Goal: Find specific page/section: Find specific page/section

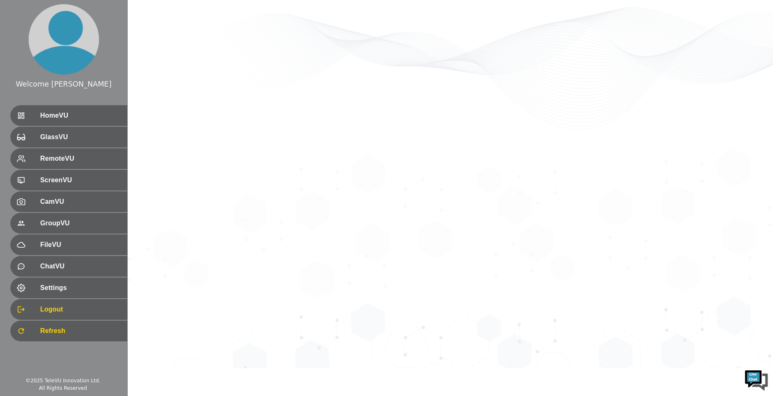
click at [64, 123] on div "HomeVU" at bounding box center [68, 115] width 117 height 21
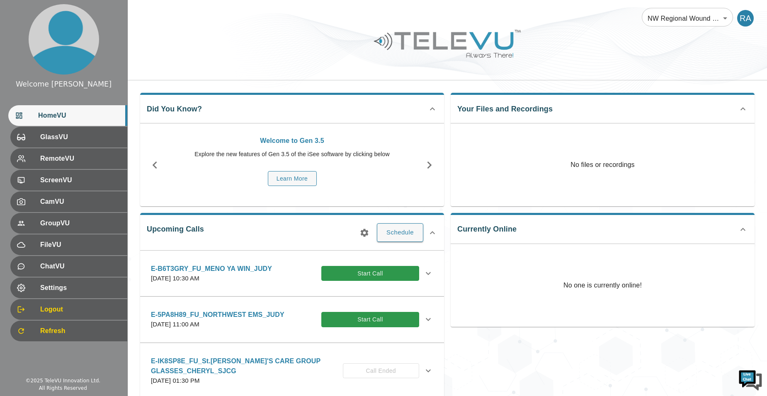
click at [366, 230] on icon "button" at bounding box center [364, 233] width 10 height 10
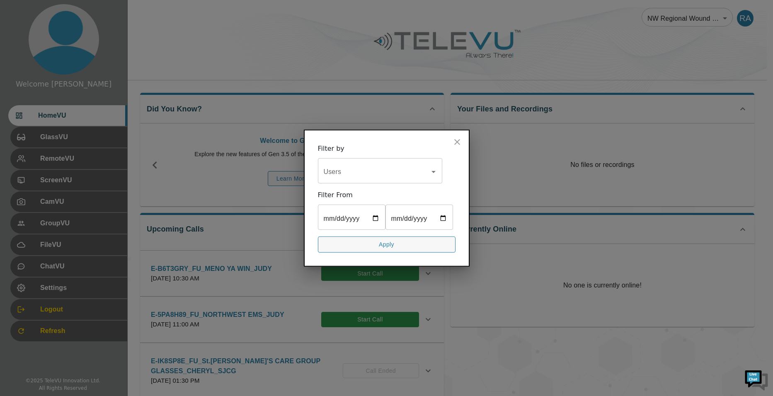
click at [318, 162] on div "Users" at bounding box center [380, 171] width 124 height 23
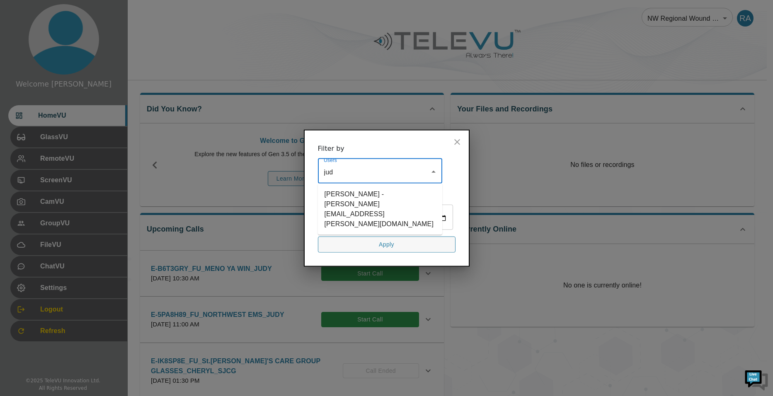
type input "[PERSON_NAME]"
click at [349, 187] on li "[PERSON_NAME] - [PERSON_NAME][EMAIL_ADDRESS][PERSON_NAME][DOMAIN_NAME]" at bounding box center [380, 209] width 124 height 45
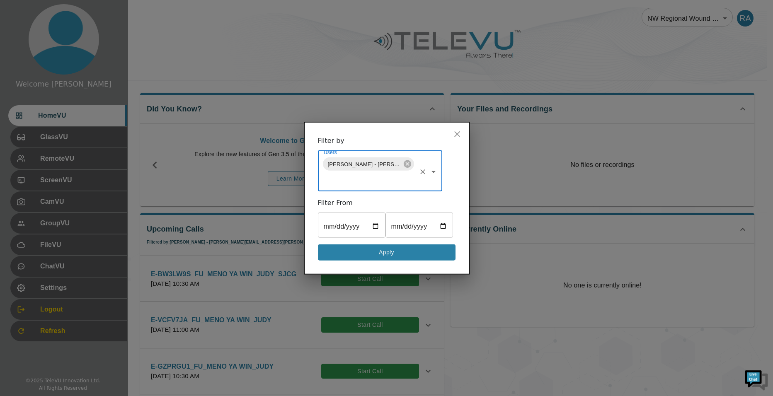
click at [391, 261] on button "Apply" at bounding box center [387, 252] width 138 height 16
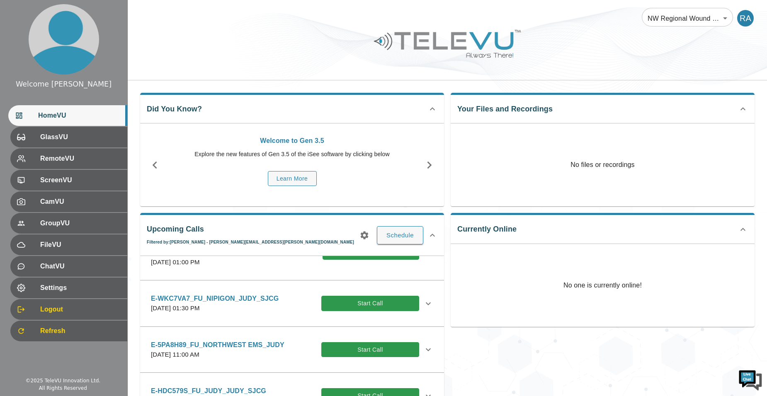
scroll to position [290, 0]
